Goal: Information Seeking & Learning: Learn about a topic

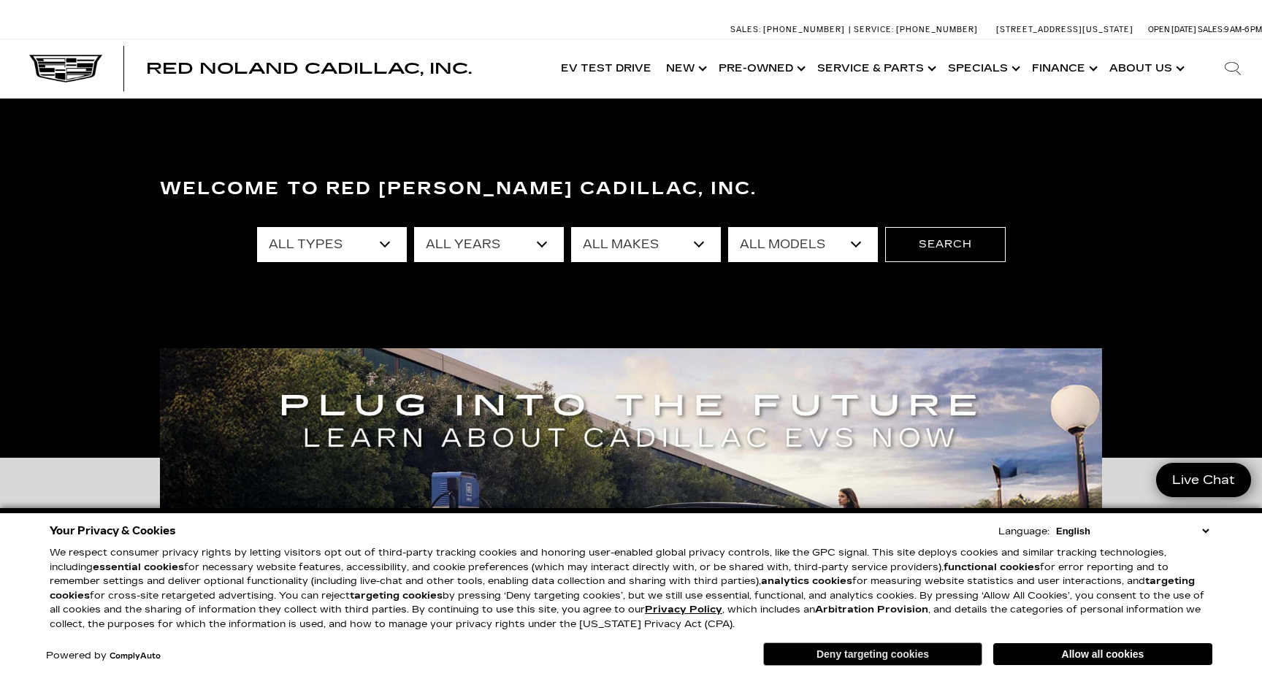
click at [911, 654] on button "Deny targeting cookies" at bounding box center [872, 654] width 219 height 23
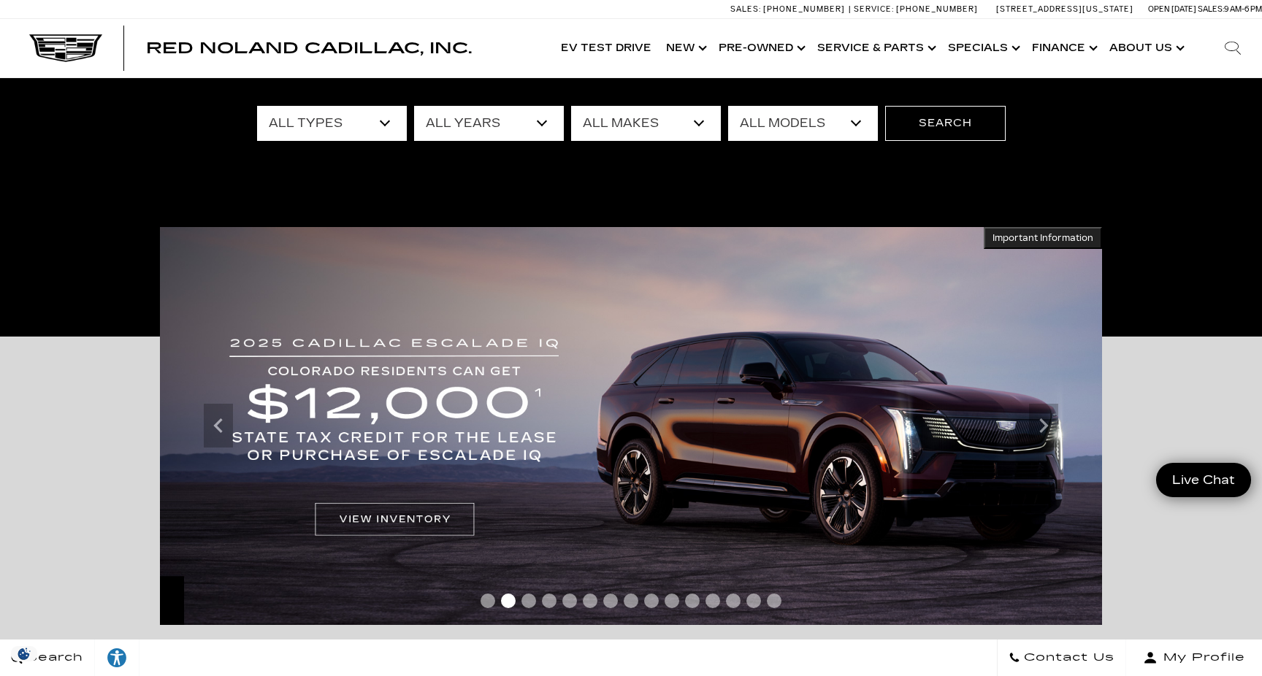
scroll to position [123, 0]
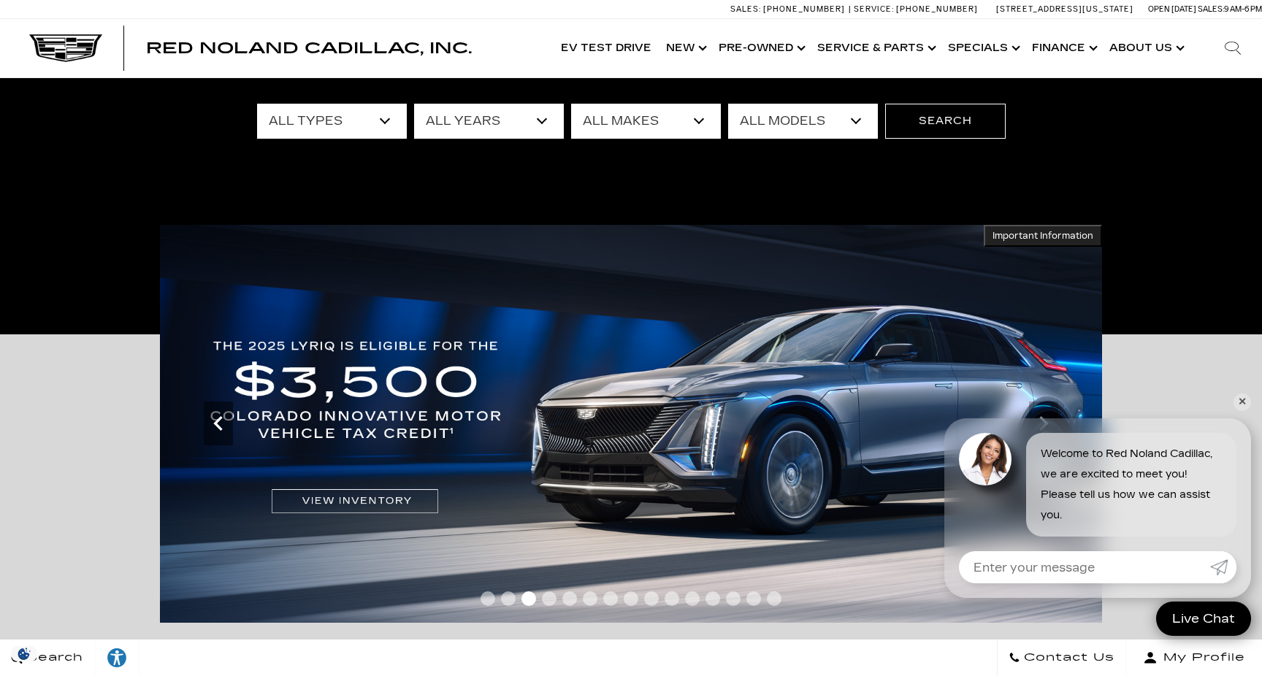
click at [215, 426] on icon "Previous" at bounding box center [218, 423] width 29 height 29
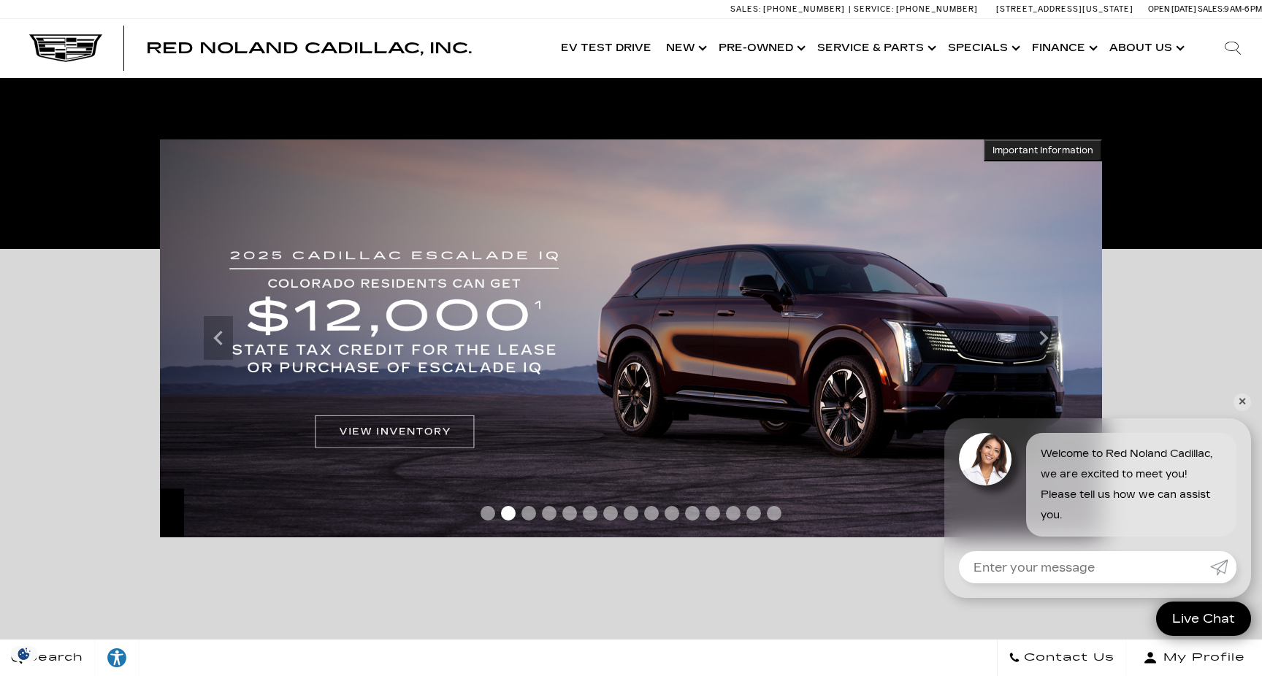
scroll to position [218, 0]
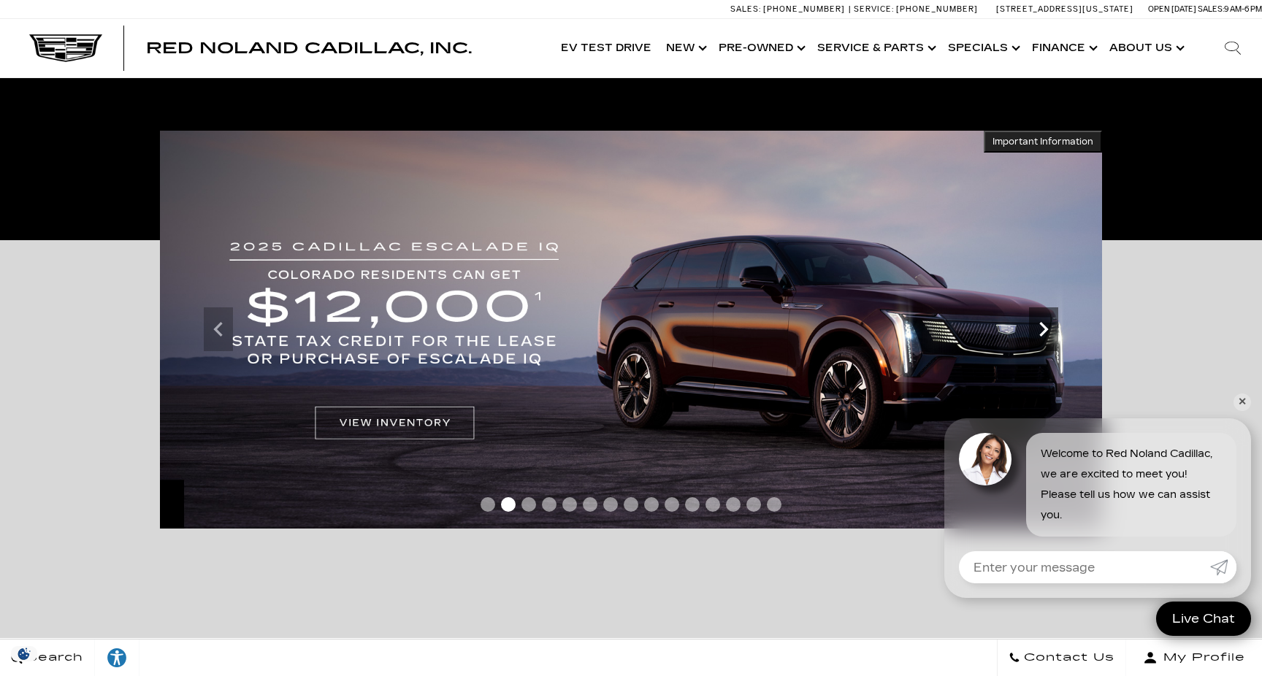
click at [1051, 324] on icon "Next" at bounding box center [1043, 329] width 29 height 29
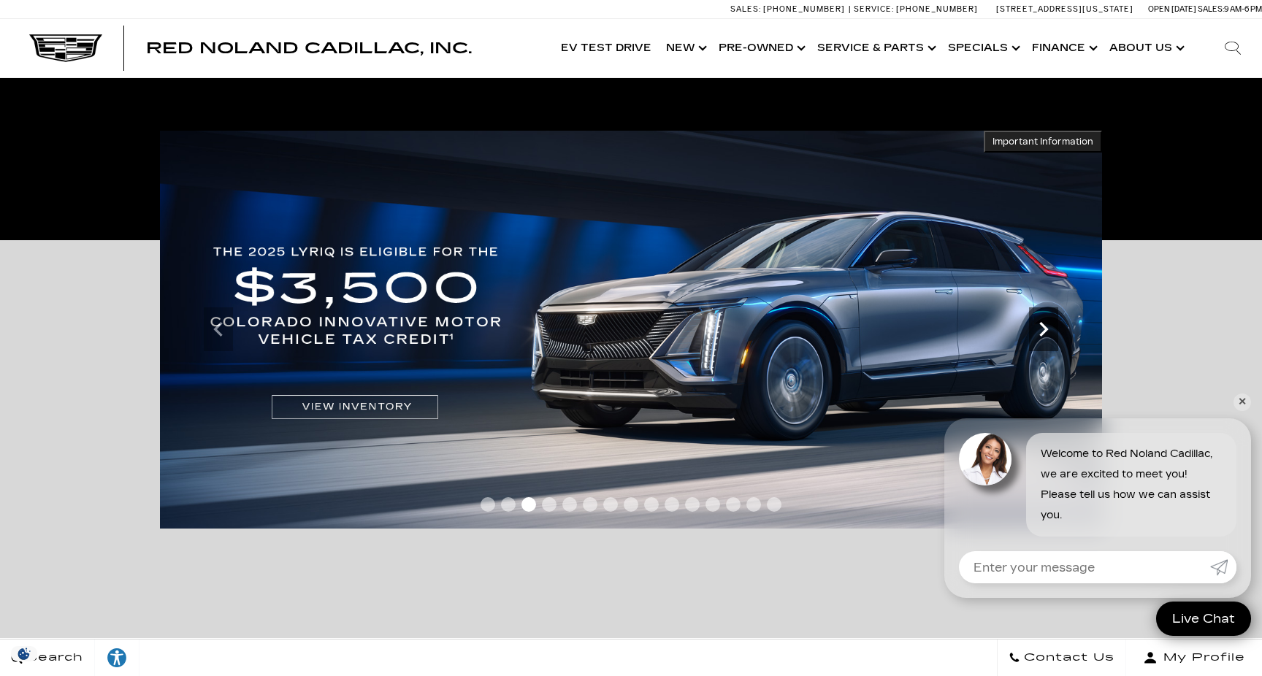
click at [1051, 324] on icon "Next" at bounding box center [1043, 329] width 29 height 29
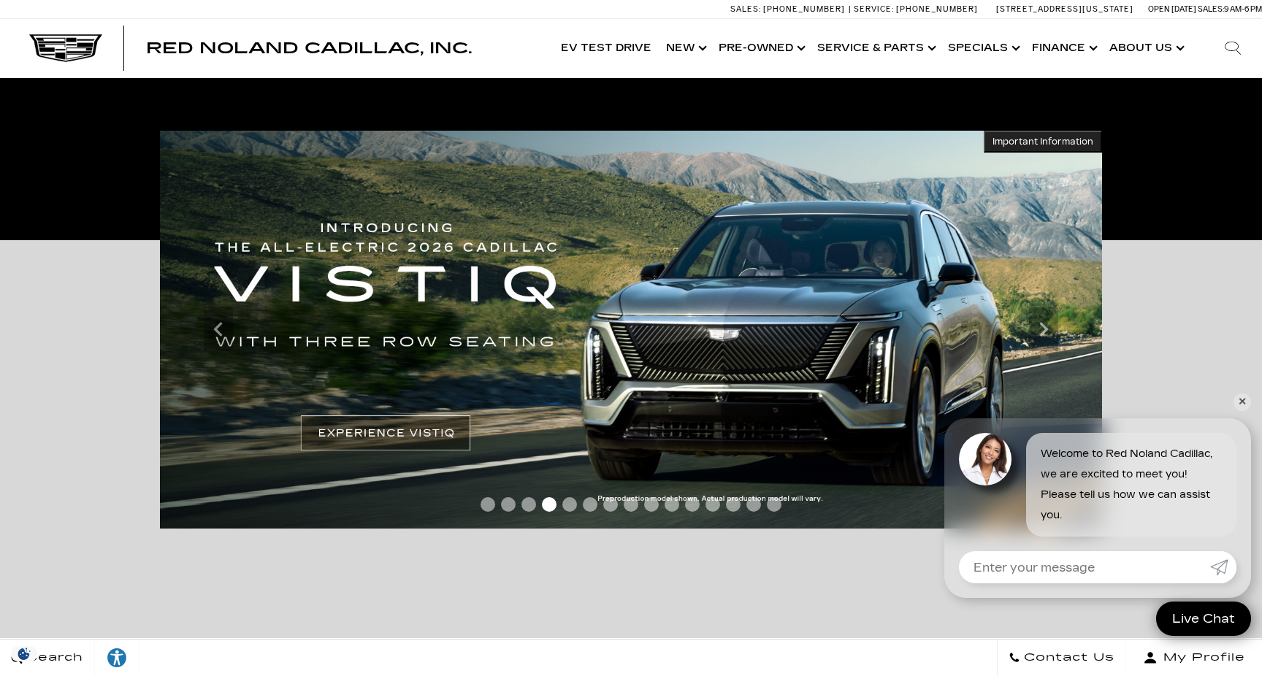
click at [419, 432] on img at bounding box center [631, 330] width 942 height 398
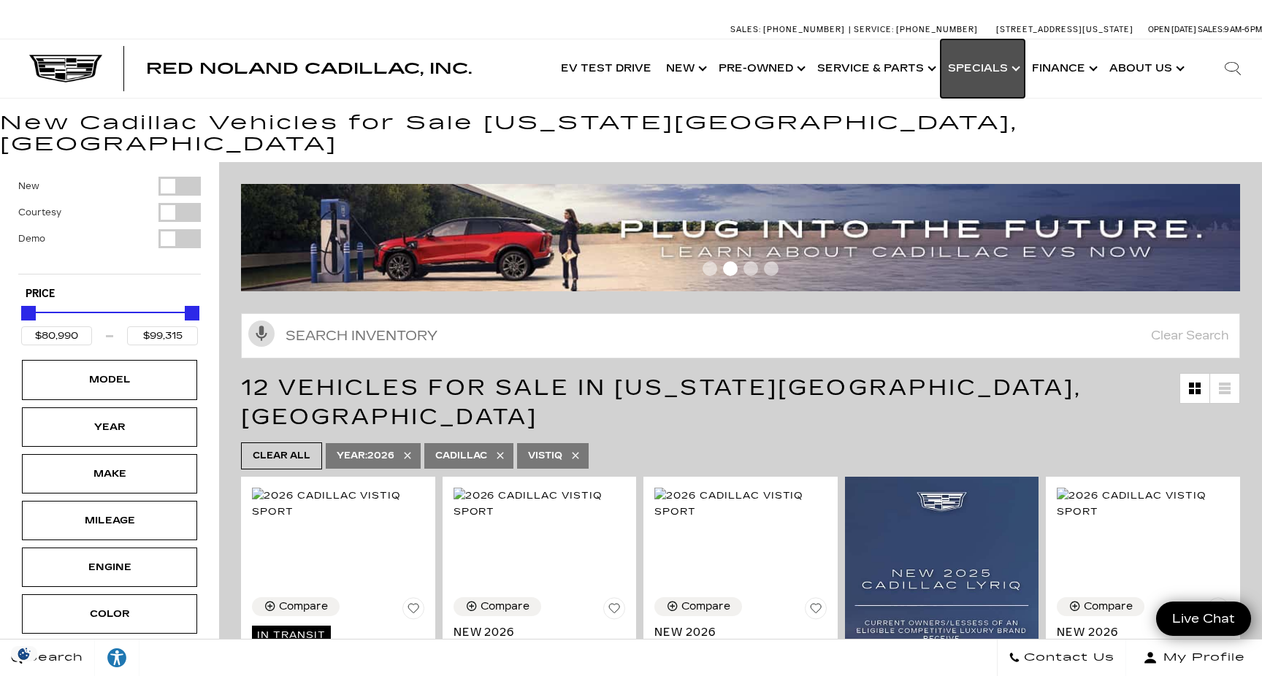
click at [1014, 74] on link "Show Specials" at bounding box center [983, 68] width 84 height 58
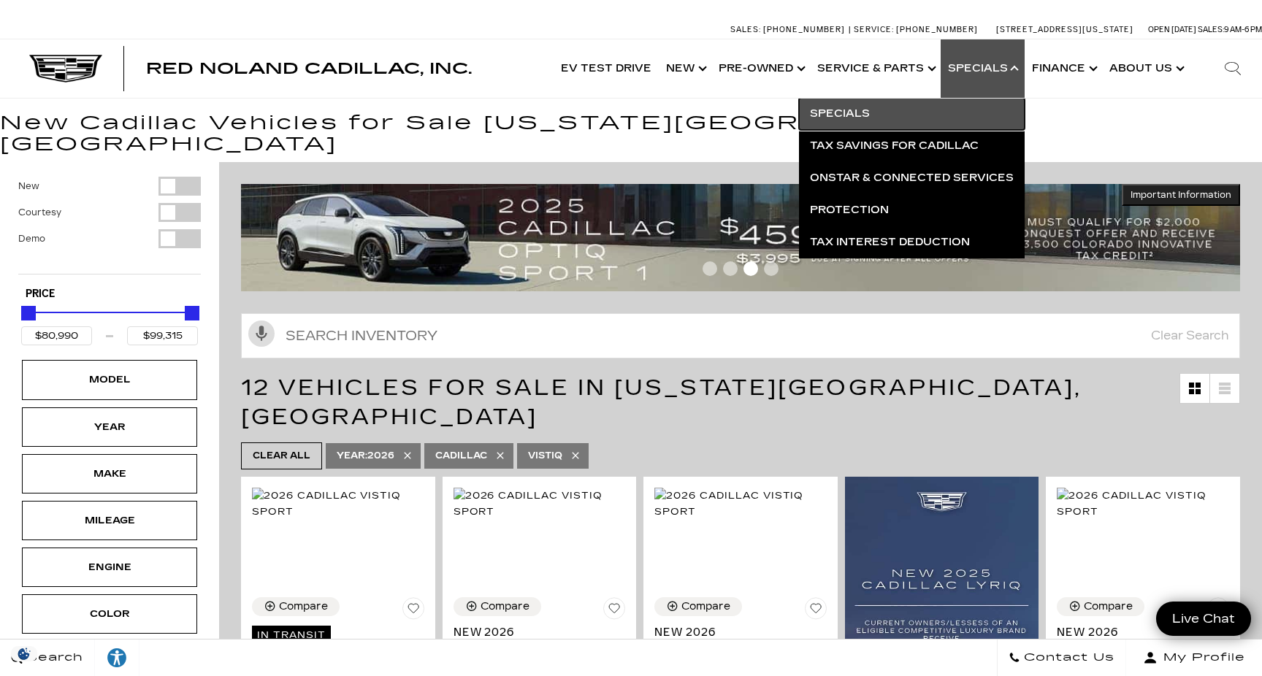
click at [865, 112] on link "Specials" at bounding box center [912, 114] width 226 height 32
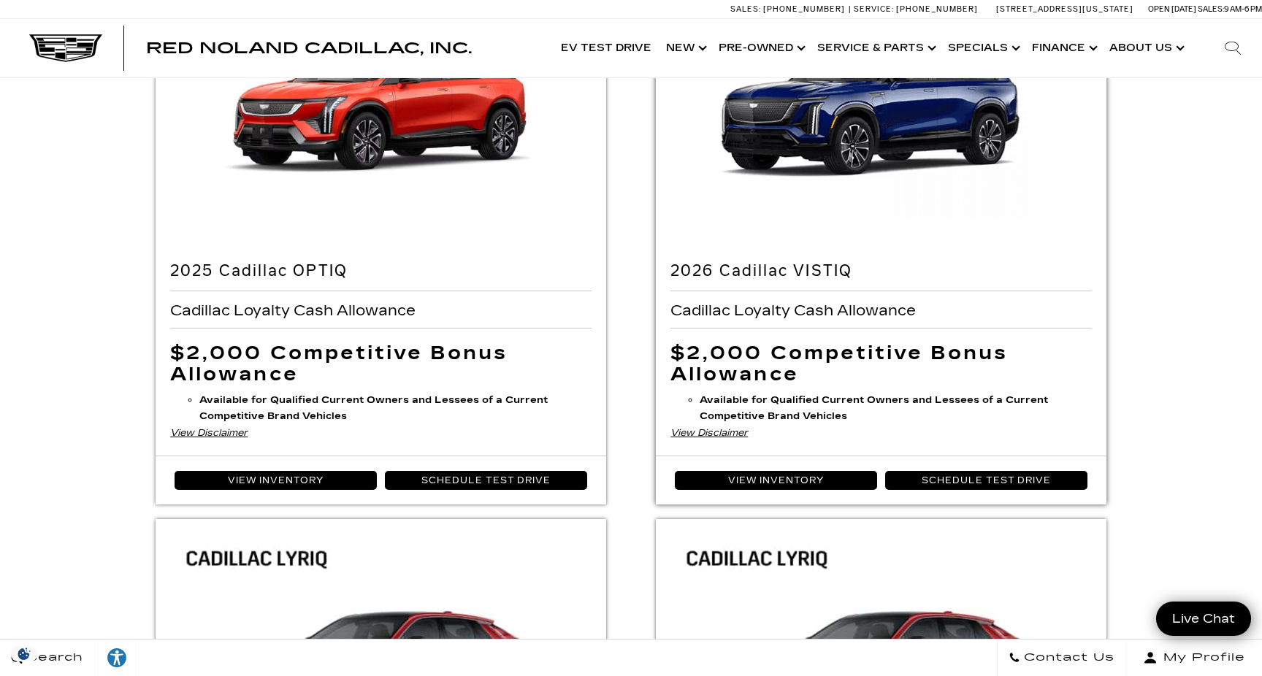
scroll to position [261, 0]
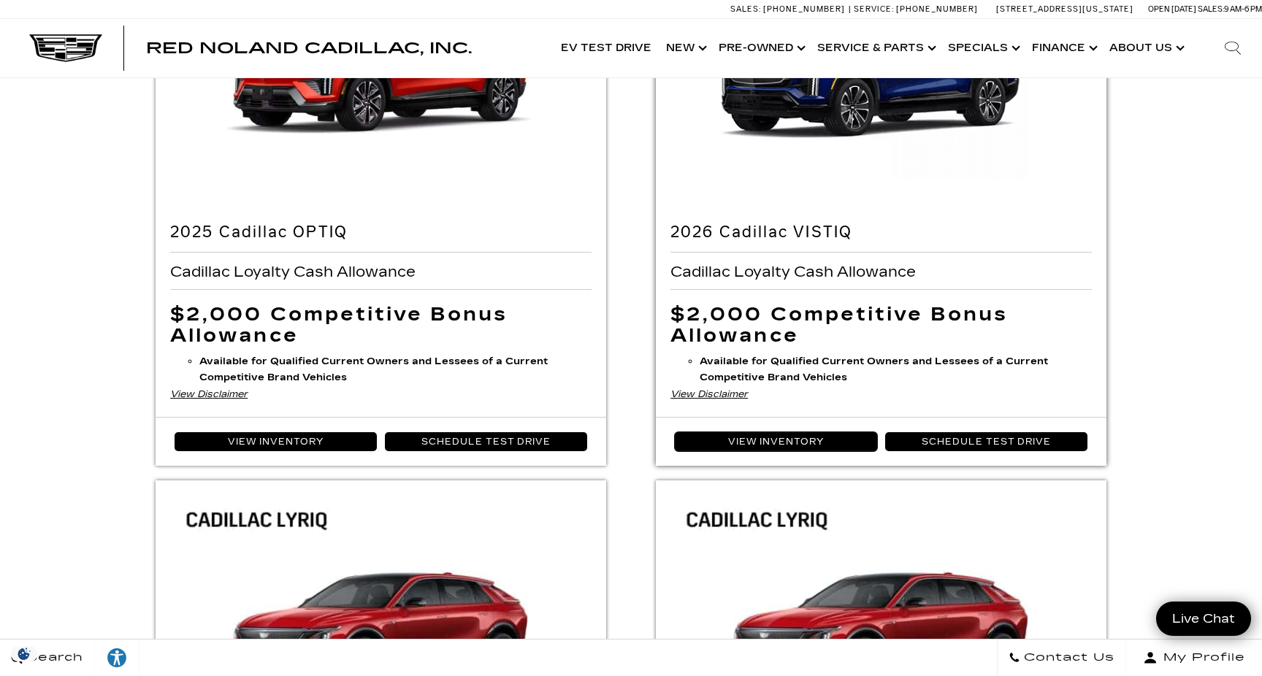
click at [795, 439] on link "View Inventory" at bounding box center [776, 441] width 202 height 19
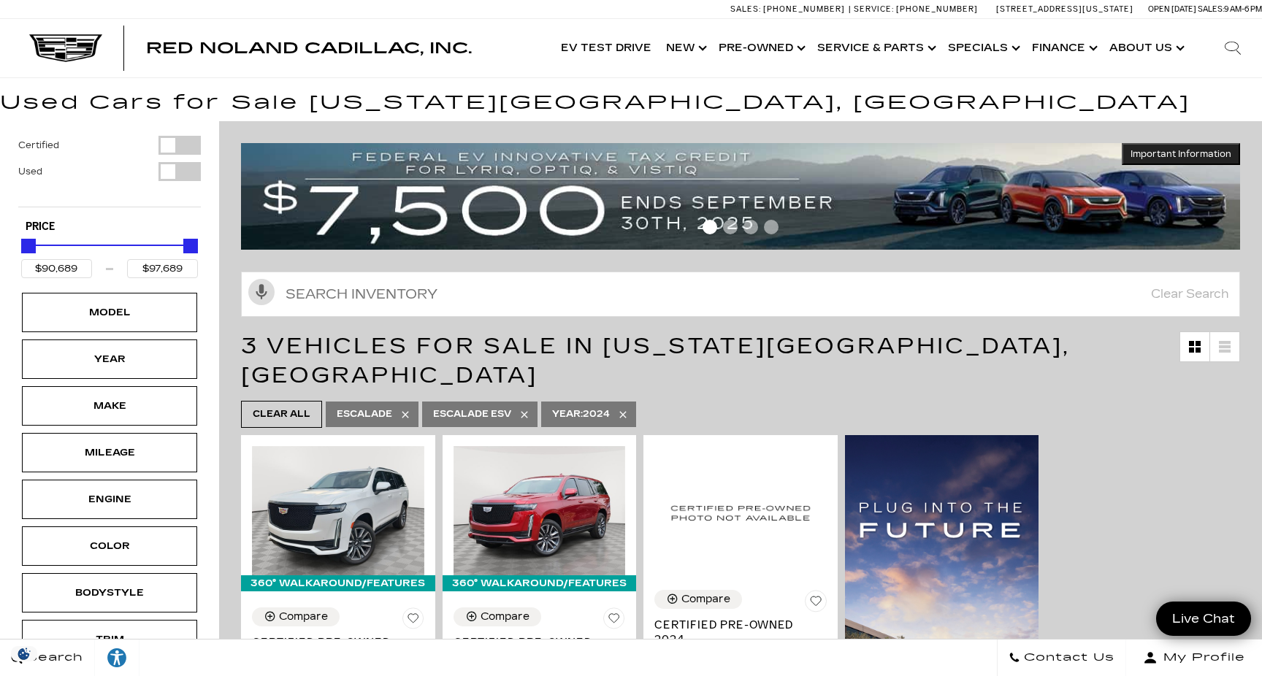
click at [526, 411] on icon at bounding box center [524, 414] width 7 height 7
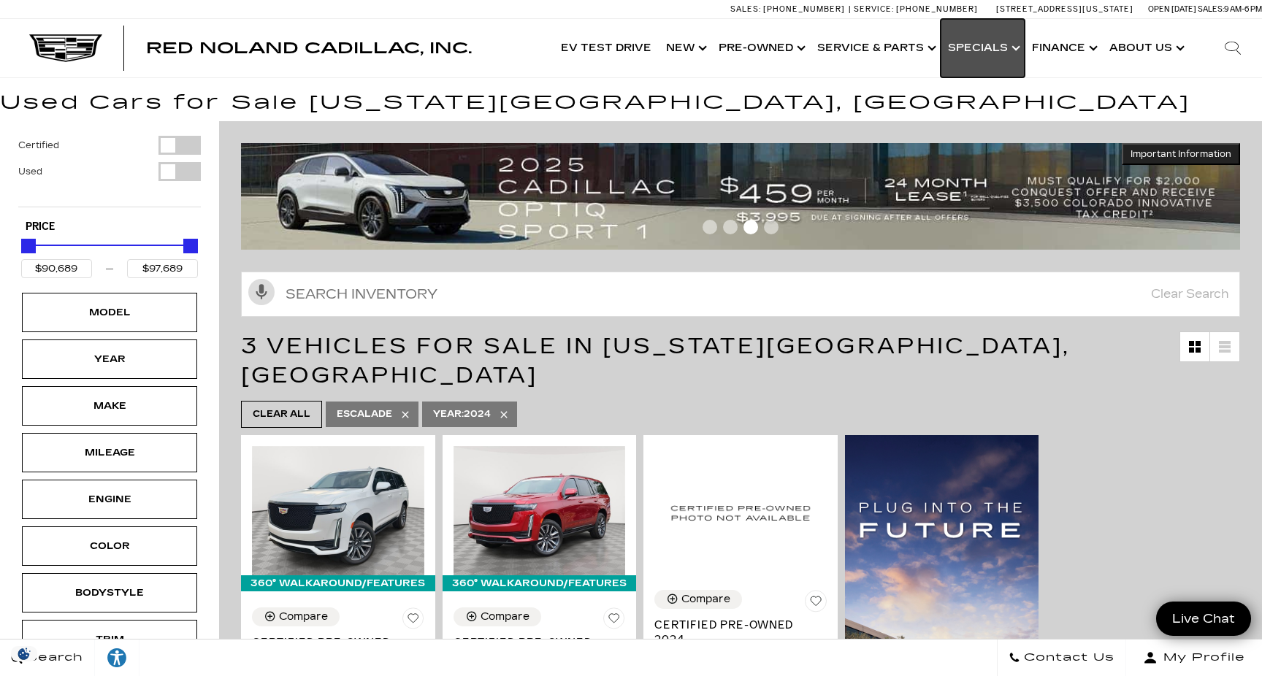
click at [979, 55] on link "Show Specials" at bounding box center [983, 48] width 84 height 58
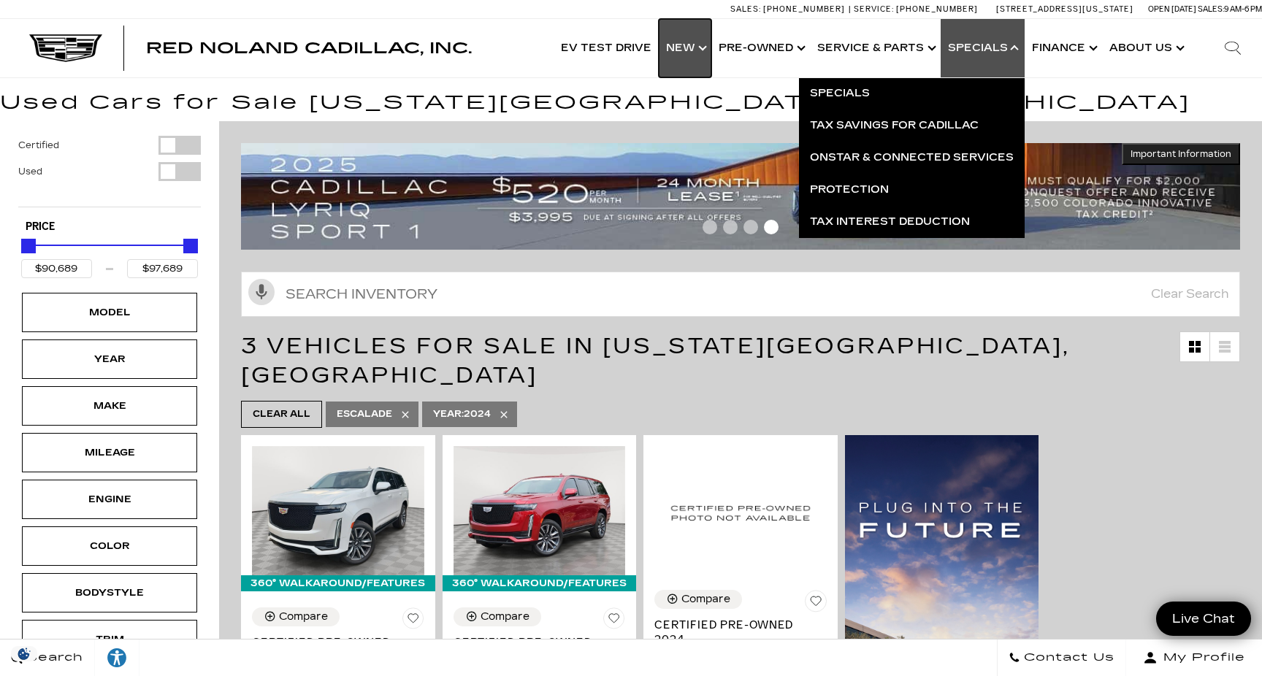
click at [699, 52] on link "Show New" at bounding box center [685, 48] width 53 height 58
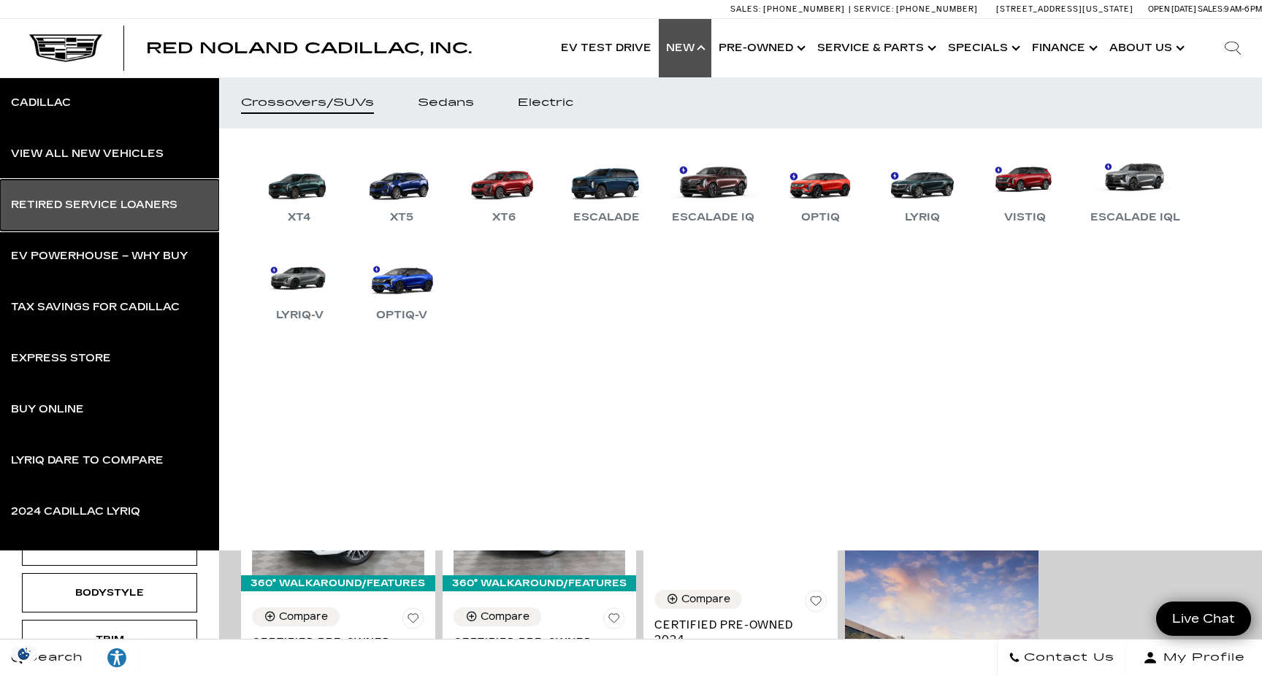
click at [102, 202] on div "Retired Service Loaners" at bounding box center [94, 205] width 167 height 10
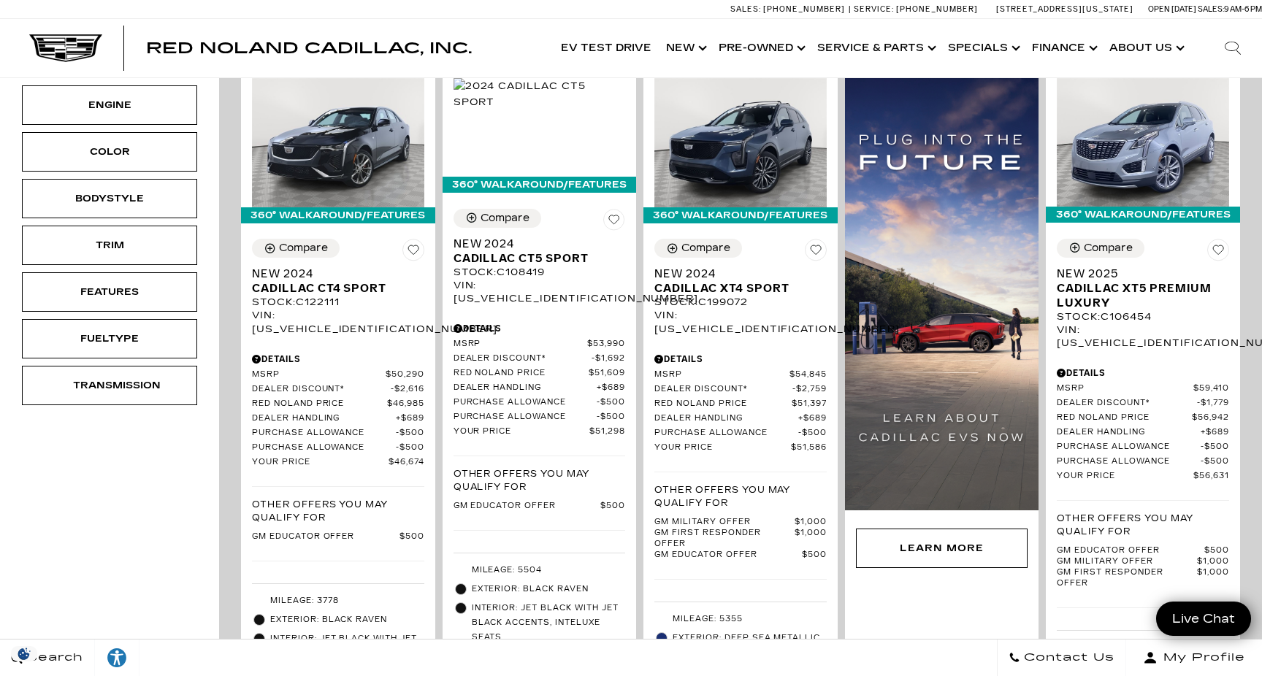
scroll to position [175, 0]
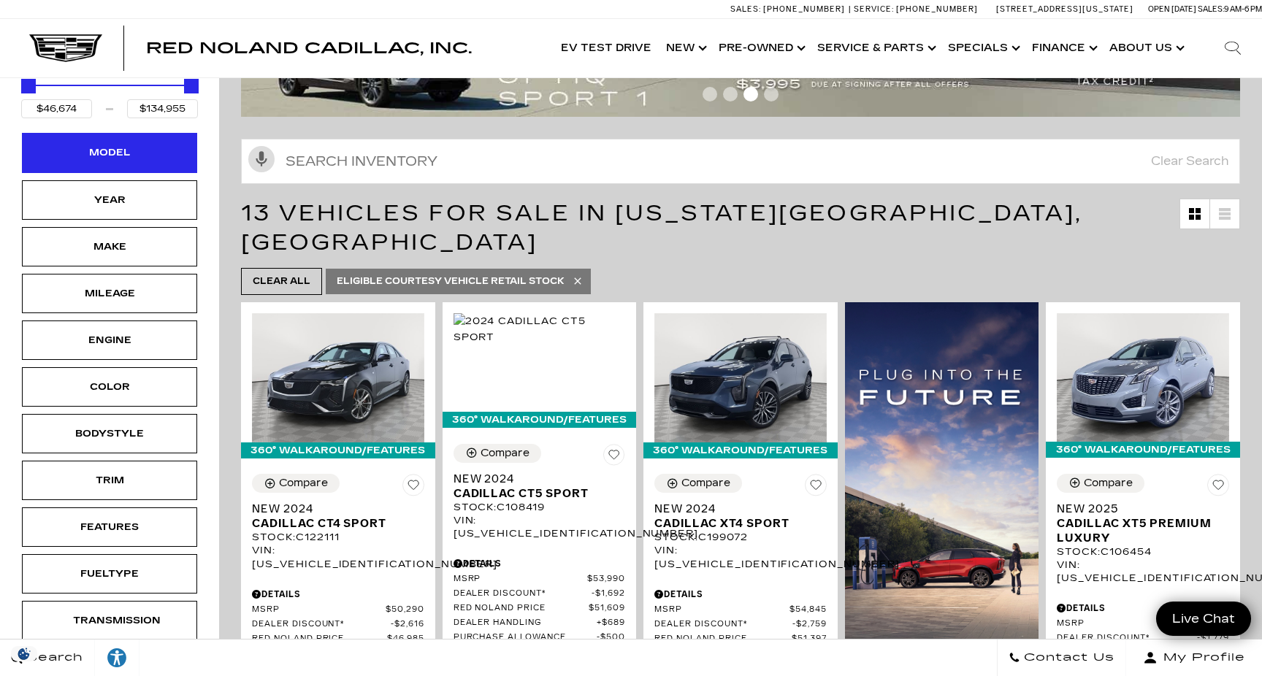
click at [139, 149] on div "Model" at bounding box center [109, 152] width 175 height 39
